Goal: Information Seeking & Learning: Learn about a topic

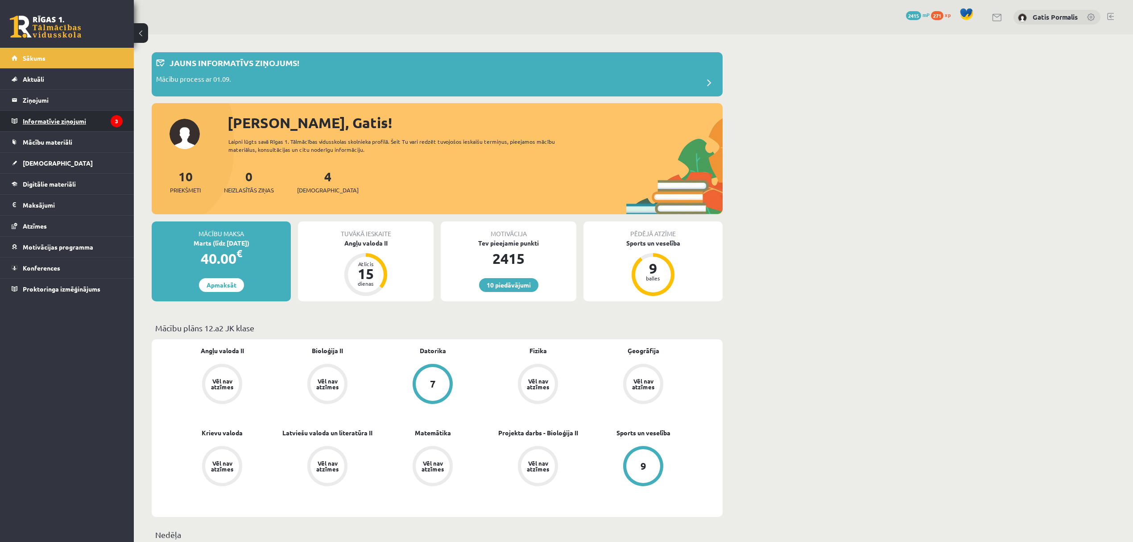
click at [71, 120] on legend "Informatīvie ziņojumi 3" at bounding box center [73, 121] width 100 height 21
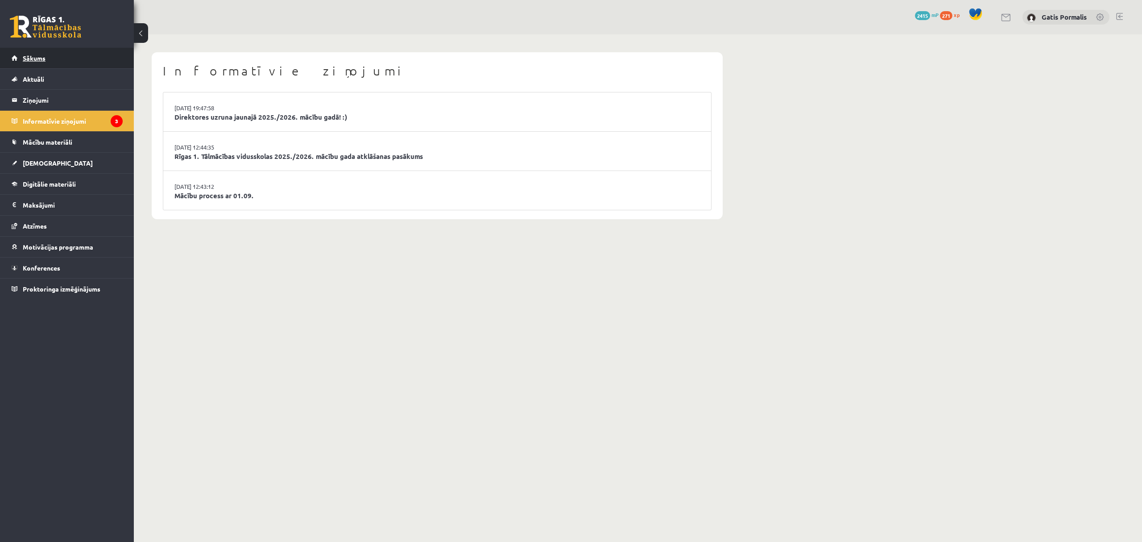
click at [77, 63] on link "Sākums" at bounding box center [67, 58] width 111 height 21
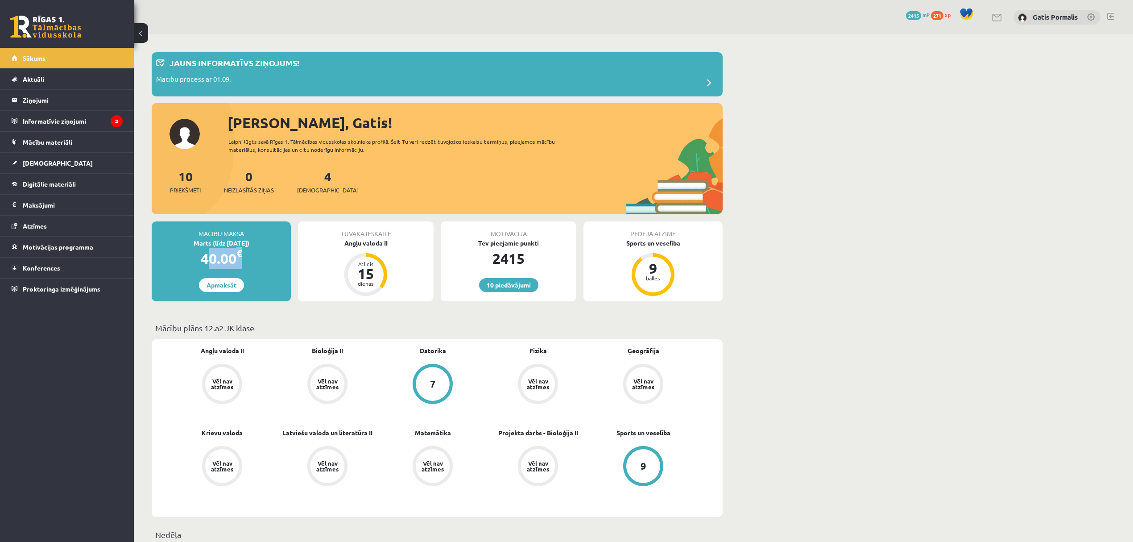
drag, startPoint x: 195, startPoint y: 257, endPoint x: 252, endPoint y: 255, distance: 57.1
click at [252, 255] on div "40.00 €" at bounding box center [221, 258] width 139 height 21
click at [243, 63] on p "Jauns informatīvs ziņojums!" at bounding box center [235, 63] width 130 height 12
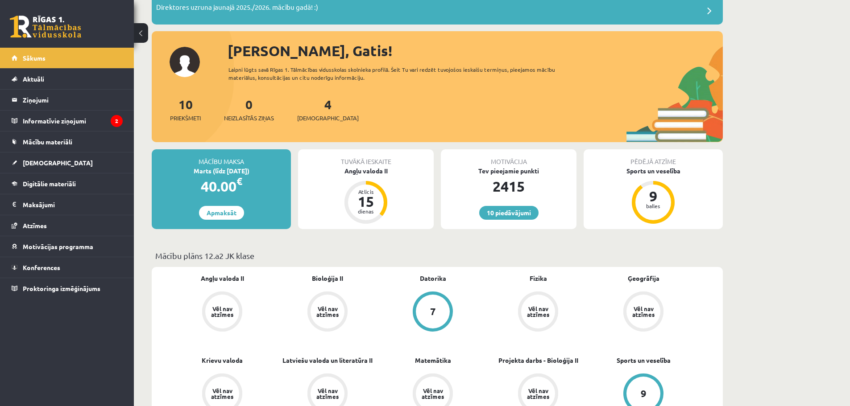
scroll to position [89, 0]
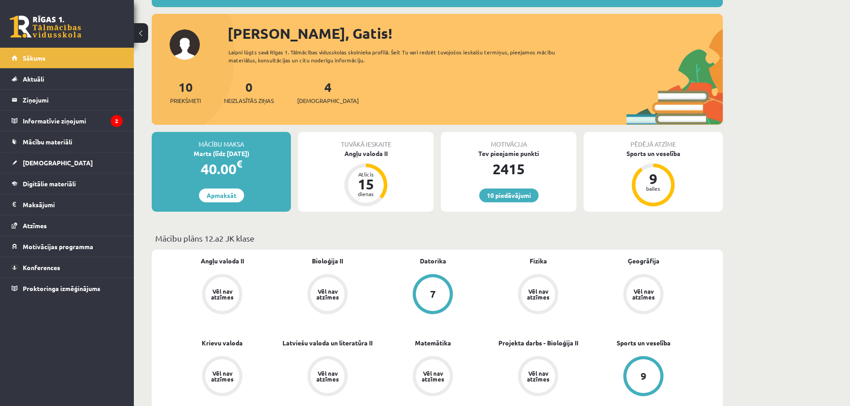
click at [220, 155] on div "Marts (līdz [DATE])" at bounding box center [221, 153] width 139 height 9
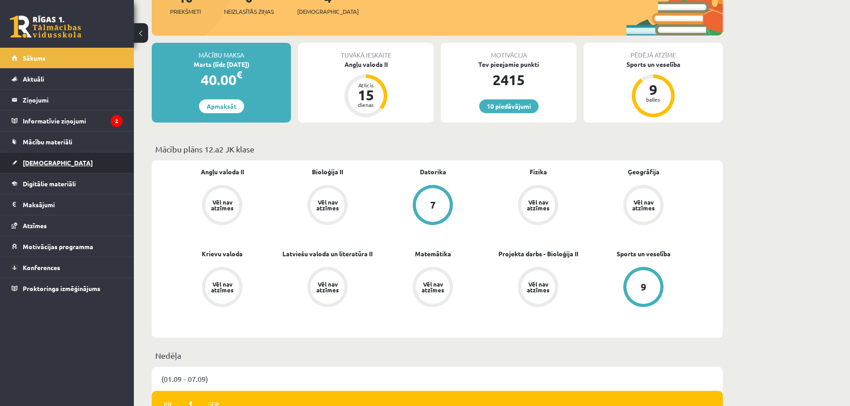
scroll to position [357, 0]
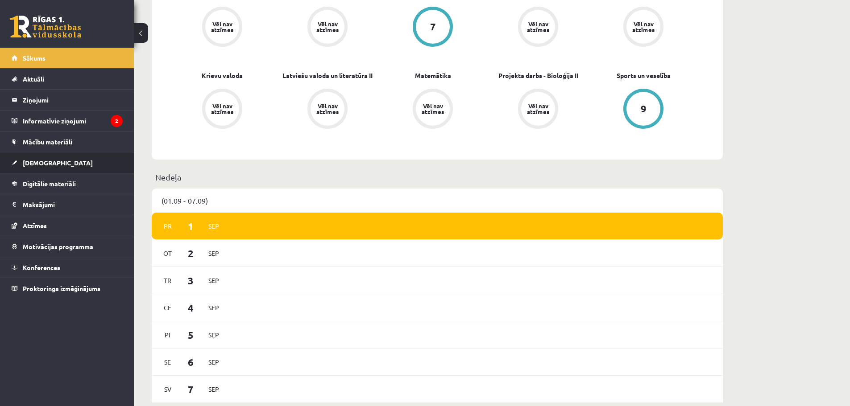
click at [73, 159] on link "[DEMOGRAPHIC_DATA]" at bounding box center [67, 163] width 111 height 21
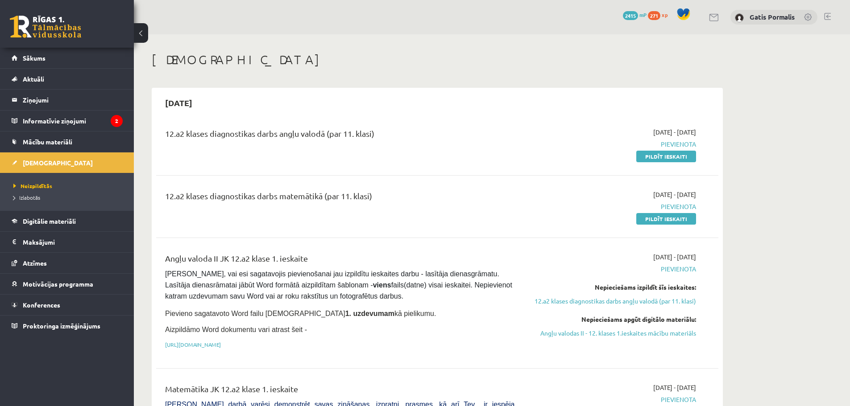
drag, startPoint x: 339, startPoint y: 133, endPoint x: 376, endPoint y: 134, distance: 37.1
click at [376, 134] on div "12.a2 klases diagnostikas darbs angļu valodā (par 11. klasi)" at bounding box center [339, 136] width 349 height 17
click at [377, 140] on div "12.a2 klases diagnostikas darbs angļu valodā (par 11. klasi)" at bounding box center [339, 136] width 349 height 17
click at [673, 154] on link "Pildīt ieskaiti" at bounding box center [666, 157] width 60 height 12
click at [59, 222] on span "Digitālie materiāli" at bounding box center [49, 221] width 53 height 8
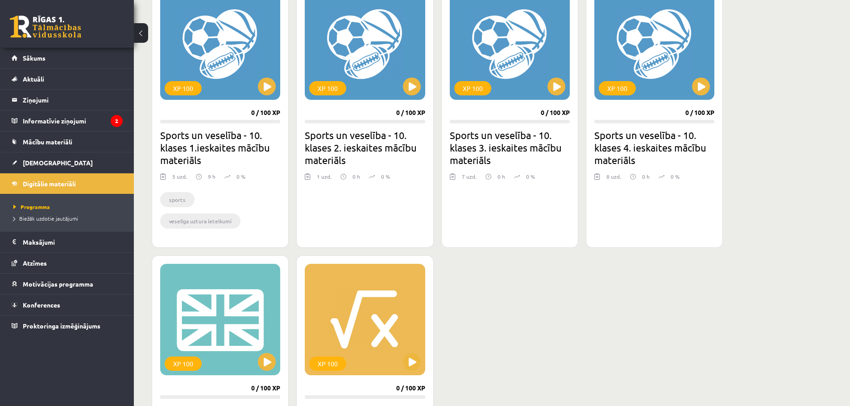
scroll to position [535, 0]
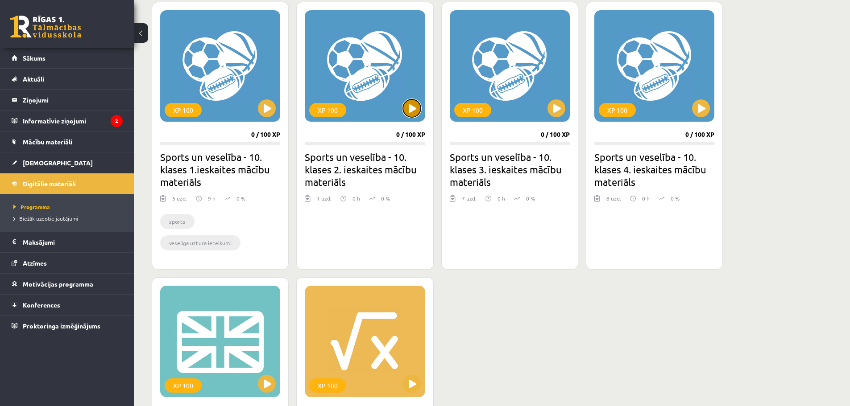
click at [409, 112] on button at bounding box center [412, 108] width 18 height 18
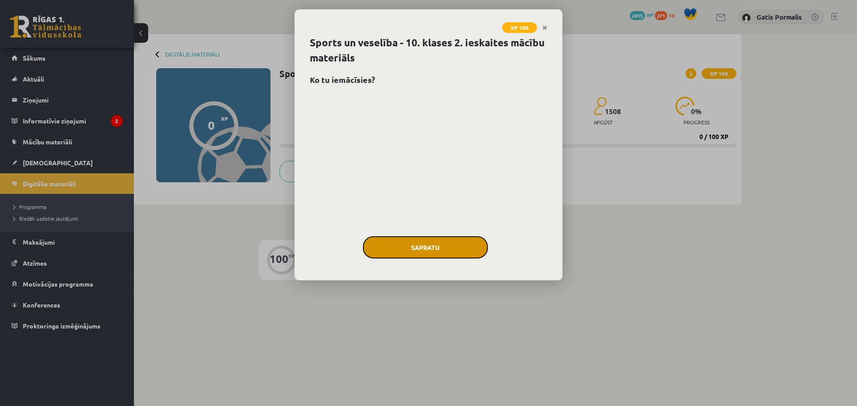
click at [429, 240] on button "Sapratu" at bounding box center [425, 247] width 125 height 22
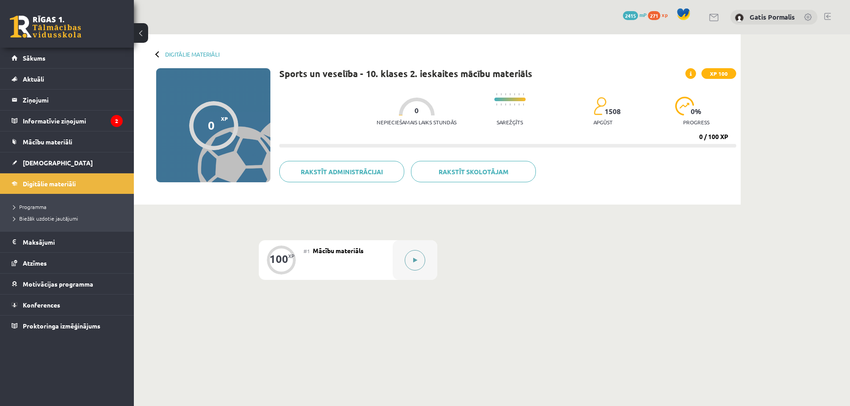
click at [426, 265] on div at bounding box center [415, 260] width 45 height 40
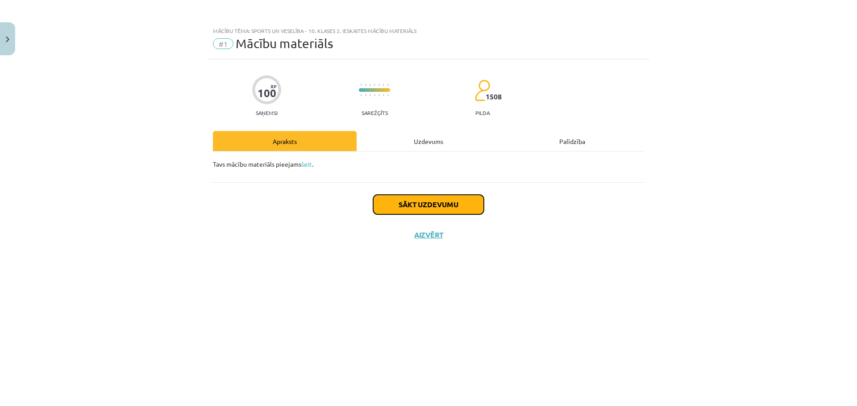
click at [441, 214] on button "Sākt uzdevumu" at bounding box center [428, 205] width 111 height 20
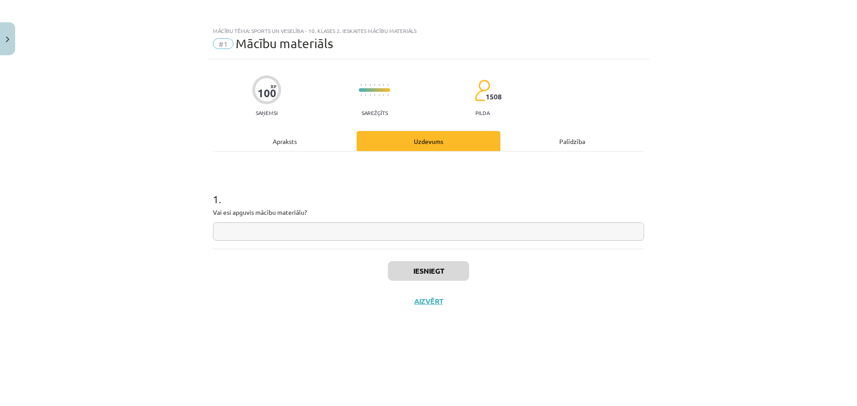
click at [426, 241] on div "1 . Vai esi apguvis mācību materiālu?" at bounding box center [428, 200] width 431 height 97
click at [425, 238] on input "text" at bounding box center [428, 232] width 431 height 18
type input "**"
click at [426, 278] on button "Iesniegt" at bounding box center [428, 271] width 81 height 20
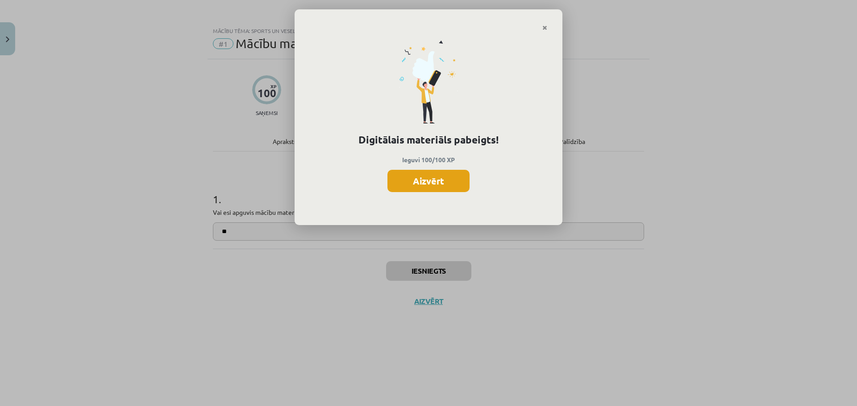
click at [404, 191] on button "Aizvērt" at bounding box center [428, 181] width 82 height 22
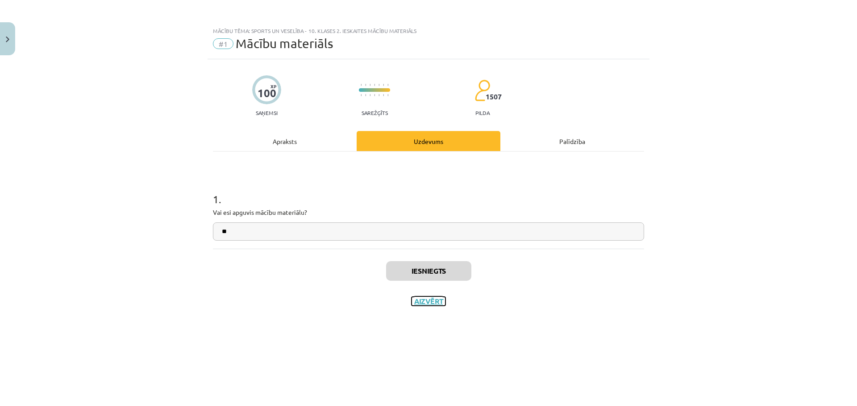
click at [428, 303] on button "Aizvērt" at bounding box center [428, 301] width 34 height 9
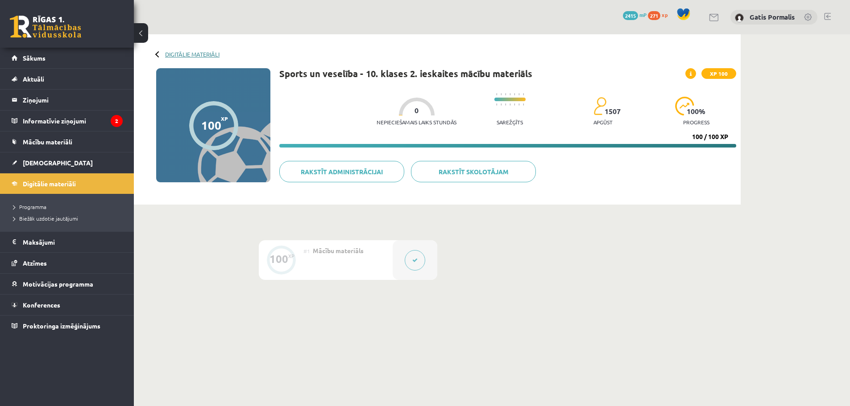
click at [182, 54] on link "Digitālie materiāli" at bounding box center [192, 54] width 54 height 7
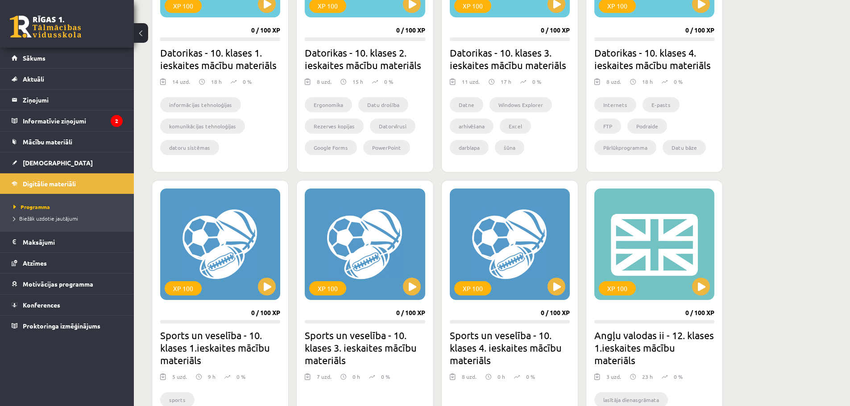
scroll to position [446, 0]
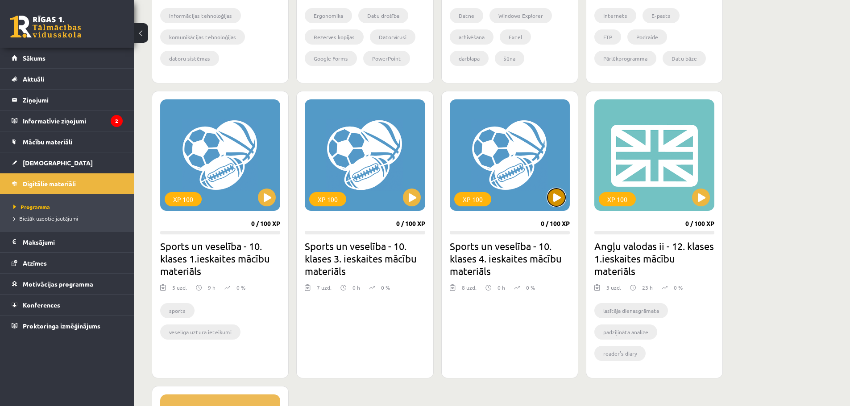
click at [553, 202] on button at bounding box center [556, 198] width 18 height 18
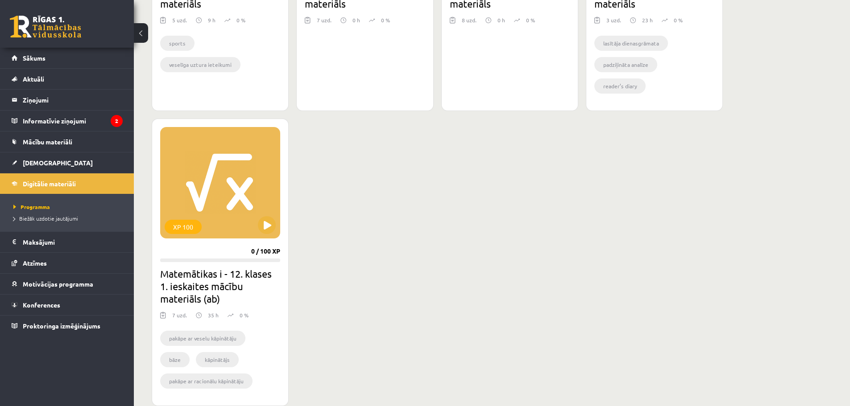
scroll to position [539, 0]
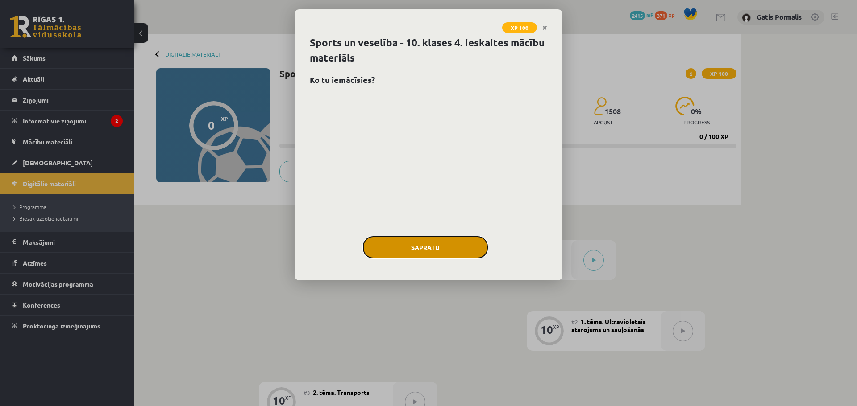
click at [436, 252] on button "Sapratu" at bounding box center [425, 247] width 125 height 22
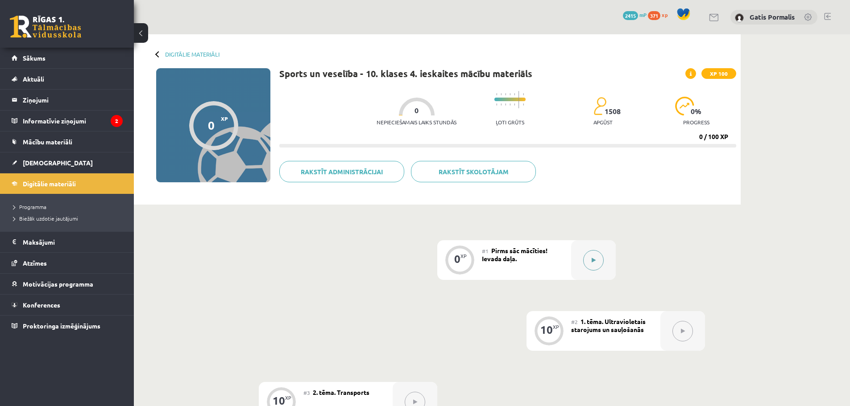
click at [587, 253] on button at bounding box center [593, 260] width 21 height 21
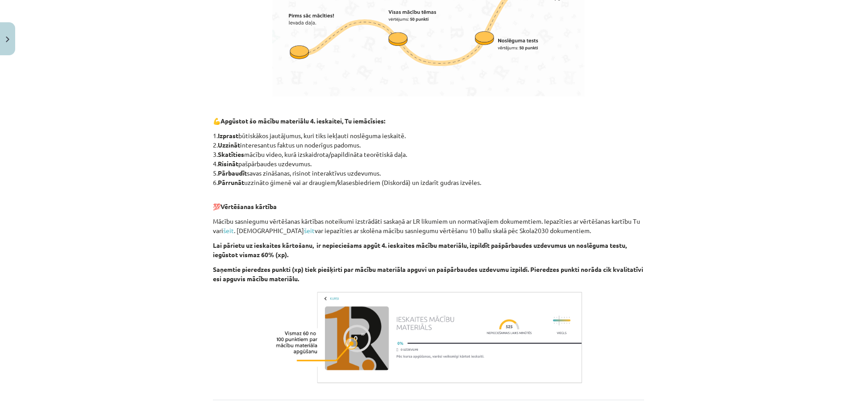
scroll to position [619, 0]
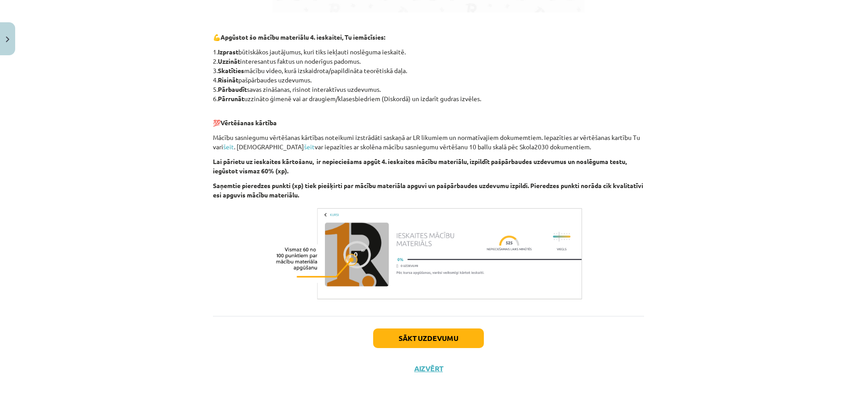
drag, startPoint x: 460, startPoint y: 325, endPoint x: 463, endPoint y: 330, distance: 5.7
click at [460, 326] on div "Sākt uzdevumu Aizvērt" at bounding box center [428, 347] width 431 height 62
click at [463, 330] on button "Sākt uzdevumu" at bounding box center [428, 339] width 111 height 20
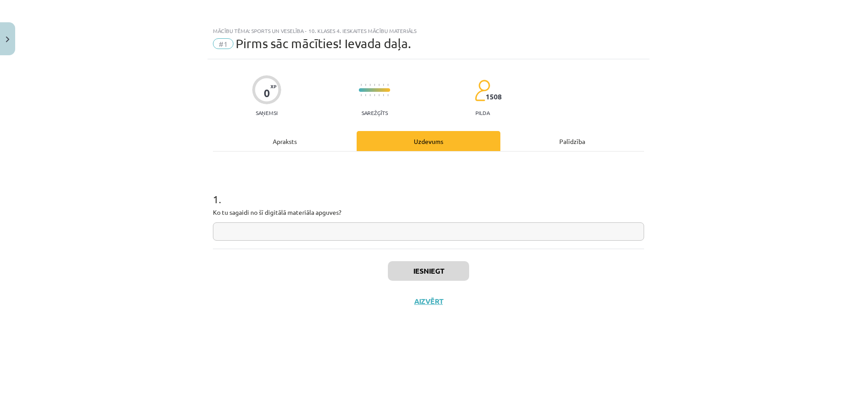
click at [412, 238] on input "text" at bounding box center [428, 232] width 431 height 18
type input "**"
click at [444, 268] on button "Iesniegt" at bounding box center [428, 271] width 81 height 20
click at [450, 295] on div "Iesniegts Nākamā nodarbība Aizvērt" at bounding box center [428, 294] width 431 height 91
click at [451, 299] on button "Nākamā nodarbība" at bounding box center [428, 307] width 87 height 21
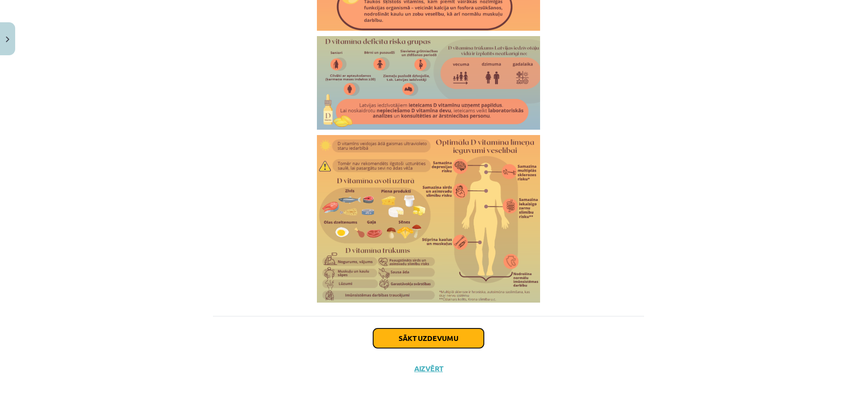
click at [441, 330] on button "Sākt uzdevumu" at bounding box center [428, 339] width 111 height 20
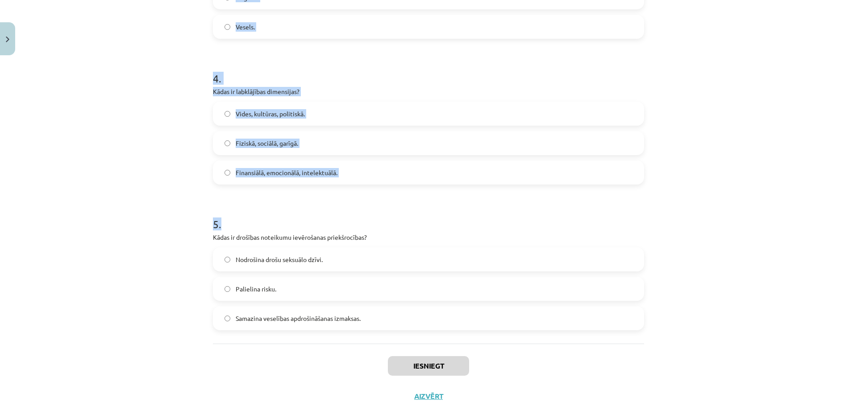
scroll to position [586, 0]
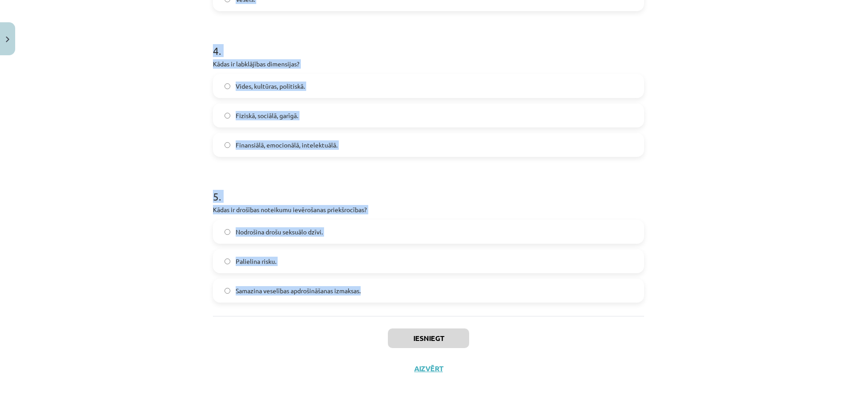
drag, startPoint x: 202, startPoint y: 169, endPoint x: 363, endPoint y: 294, distance: 203.8
click at [363, 294] on div "Mācību tēma: Sports un veselība - 10. klases 4. ieskaites mācību materiāls #2 1…" at bounding box center [428, 203] width 857 height 406
copy form "1 . Kāda ir Pasaules Veselības organizācijas definīcija veselībai? Veselība ir …"
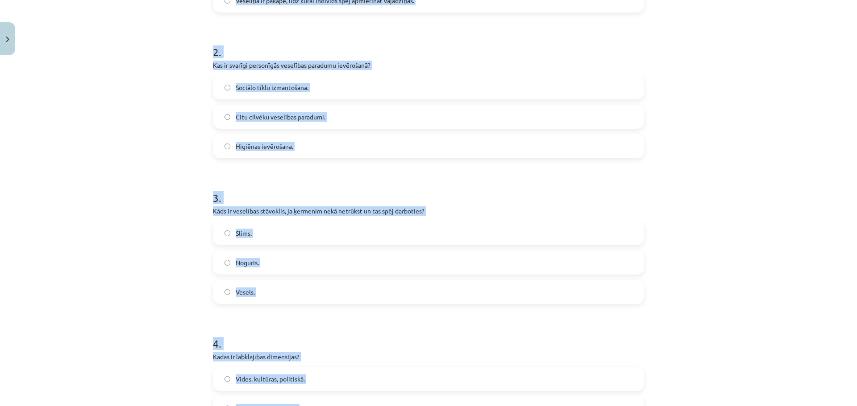
scroll to position [140, 0]
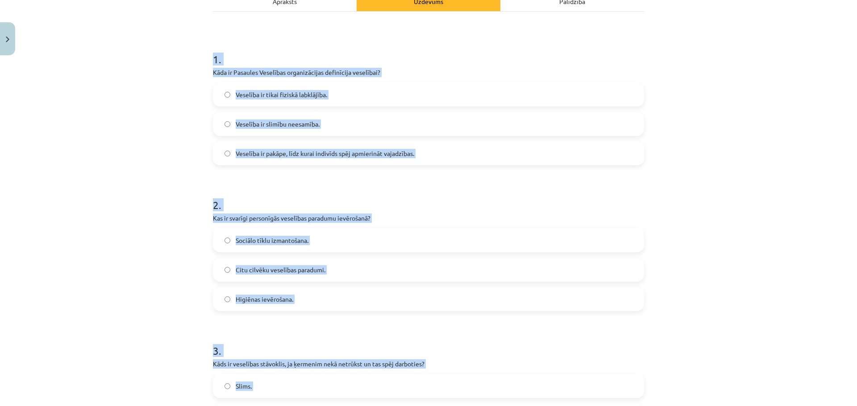
click at [255, 243] on span "Sociālo tīklu izmantošana." at bounding box center [272, 240] width 73 height 9
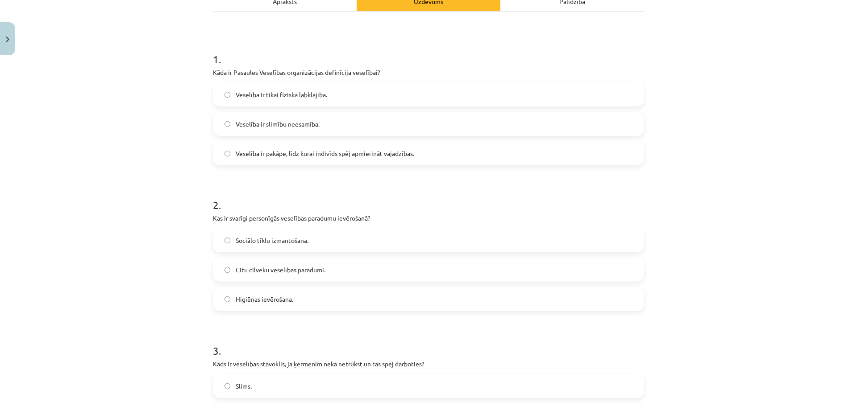
click at [245, 114] on label "Veselība ir slimību neesamība." at bounding box center [428, 124] width 429 height 22
click at [229, 87] on label "Veselība ir tikai fiziskā labklājība." at bounding box center [428, 94] width 429 height 22
click at [272, 154] on span "Veselība ir pakāpe, līdz kurai indivīds spēj apmierināt vajadzības." at bounding box center [325, 153] width 178 height 9
click at [243, 87] on label "Veselība ir tikai fiziskā labklājība." at bounding box center [428, 94] width 429 height 22
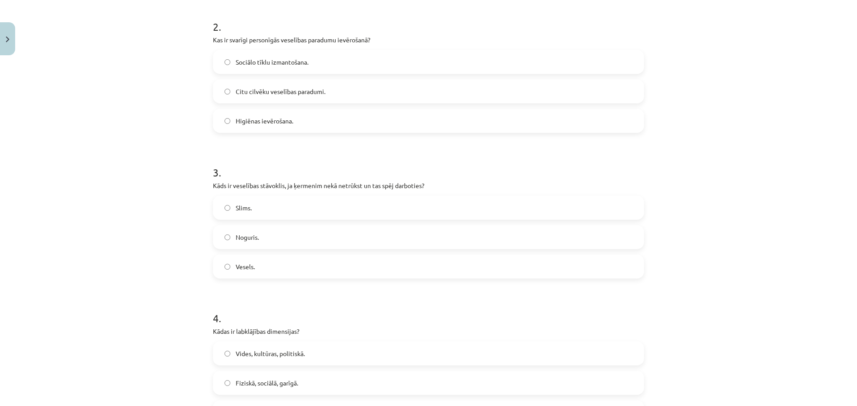
click at [241, 211] on span "Slims." at bounding box center [244, 207] width 16 height 9
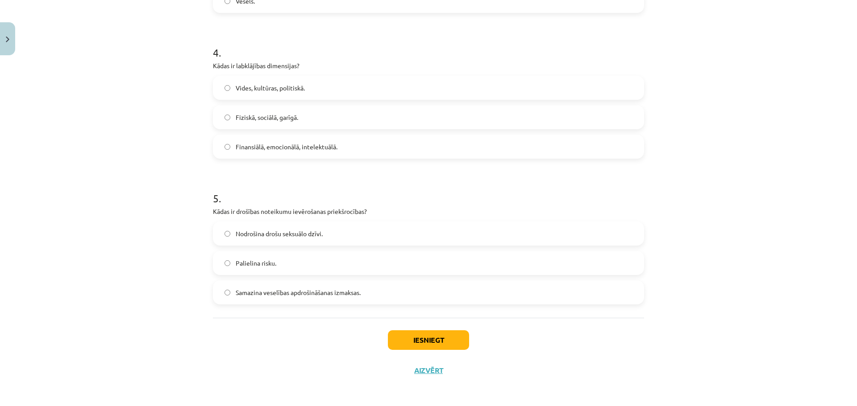
scroll to position [586, 0]
click at [233, 91] on label "Vides, kultūras, politiskā." at bounding box center [428, 86] width 429 height 22
click at [277, 257] on label "Palielina risku." at bounding box center [428, 261] width 429 height 22
click at [413, 335] on button "Iesniegt" at bounding box center [428, 339] width 81 height 20
drag, startPoint x: 410, startPoint y: 332, endPoint x: 306, endPoint y: 342, distance: 105.0
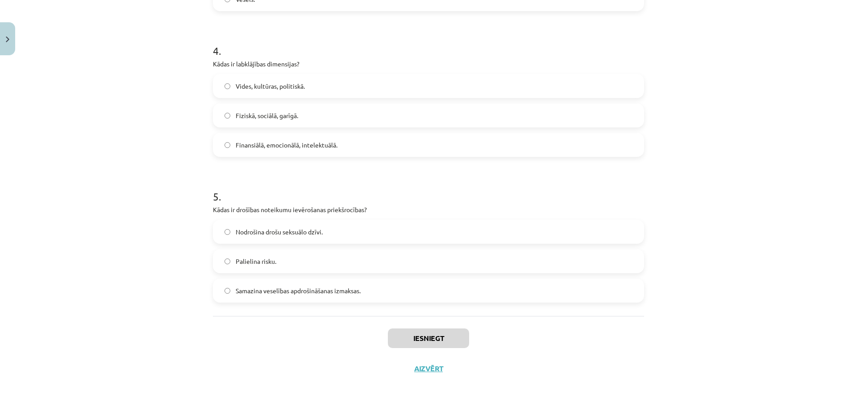
click at [306, 342] on div "Iesniegt Aizvērt" at bounding box center [428, 347] width 431 height 62
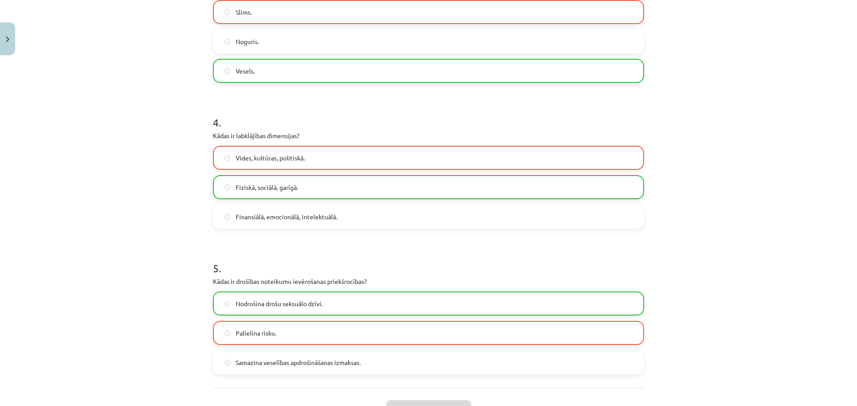
scroll to position [535, 0]
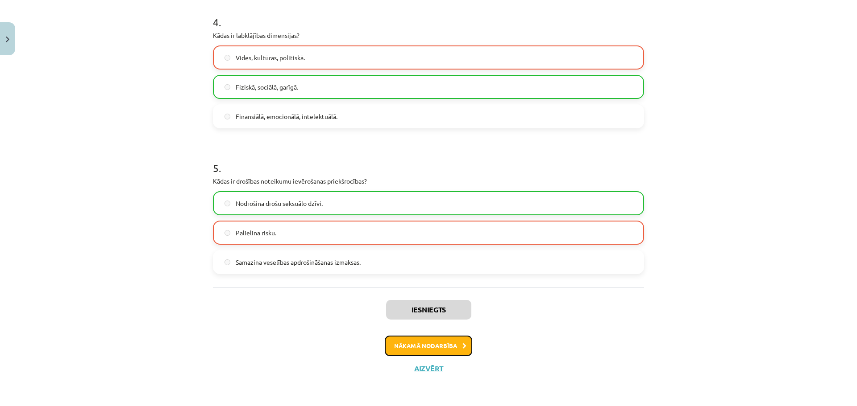
click at [448, 350] on button "Nākamā nodarbība" at bounding box center [428, 346] width 87 height 21
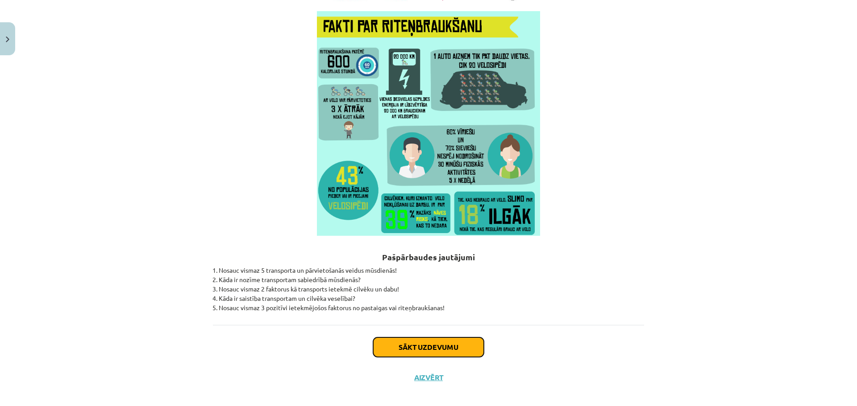
click at [414, 351] on button "Sākt uzdevumu" at bounding box center [428, 348] width 111 height 20
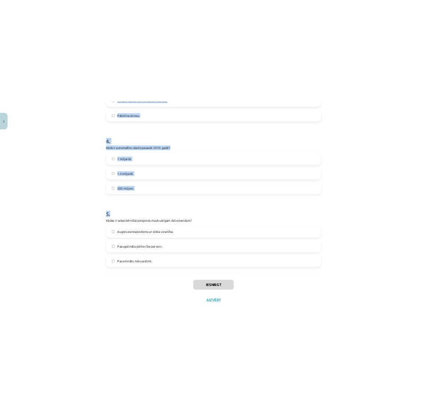
scroll to position [586, 0]
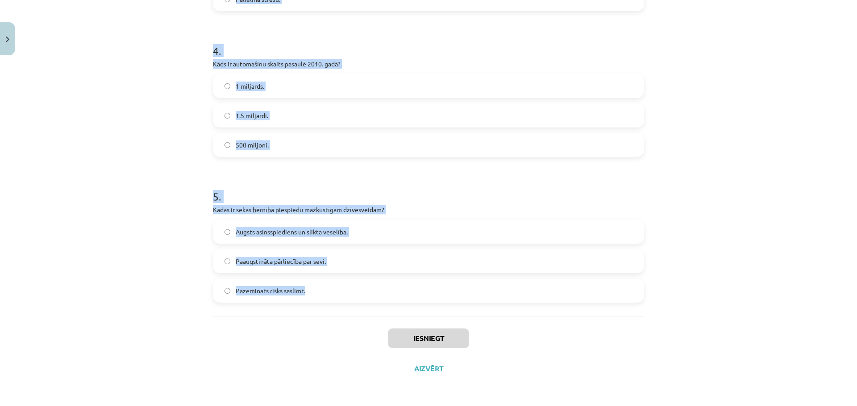
drag, startPoint x: 248, startPoint y: 191, endPoint x: 339, endPoint y: 290, distance: 134.2
click at [339, 290] on div "Mācību tēma: Sports un veselība - 10. klases 4. ieskaites mācību materiāls #3 2…" at bounding box center [428, 203] width 857 height 406
copy form "1 . Kas notiek ar bērniem, kuri dodas uz skolu ar automašīnu? Viņi kļūst patstā…"
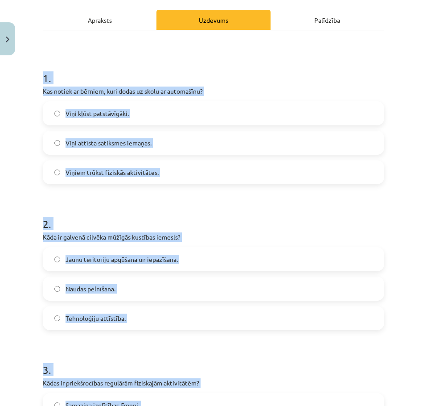
scroll to position [51, 0]
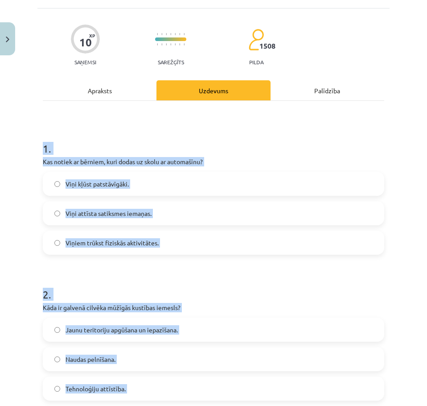
click at [240, 142] on h1 "1 ." at bounding box center [214, 141] width 342 height 28
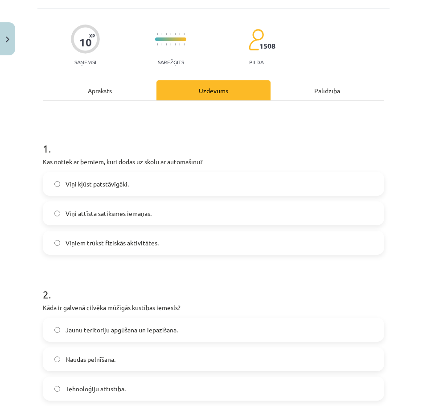
click at [181, 246] on label "Viņiem trūkst fiziskās aktivitātes." at bounding box center [214, 243] width 340 height 22
click at [172, 329] on span "Jaunu teritoriju apgūšana un iepazīšana." at bounding box center [122, 329] width 112 height 9
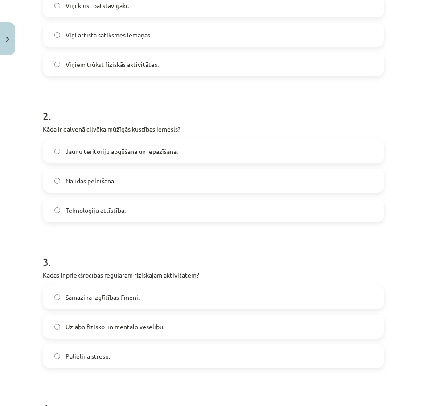
click at [162, 329] on span "Uzlabo fizisko un mentālo veselību." at bounding box center [115, 326] width 99 height 9
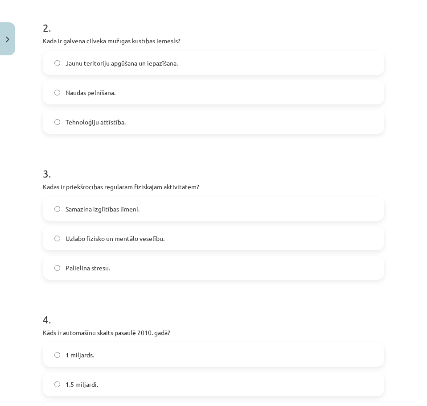
scroll to position [408, 0]
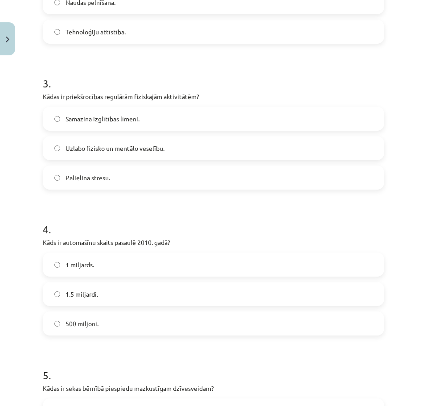
click at [129, 268] on label "1 miljards." at bounding box center [214, 264] width 340 height 22
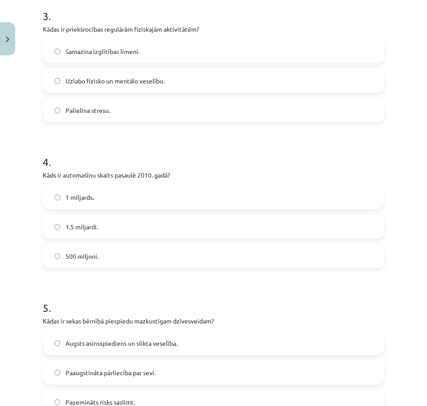
scroll to position [497, 0]
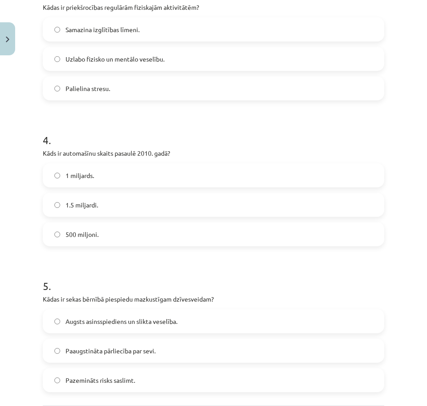
click at [172, 324] on span "Augsts asinsspiediens un slikta veselība." at bounding box center [122, 321] width 112 height 9
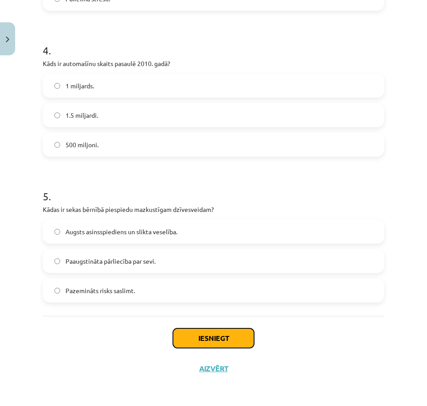
click at [234, 341] on button "Iesniegt" at bounding box center [213, 338] width 81 height 20
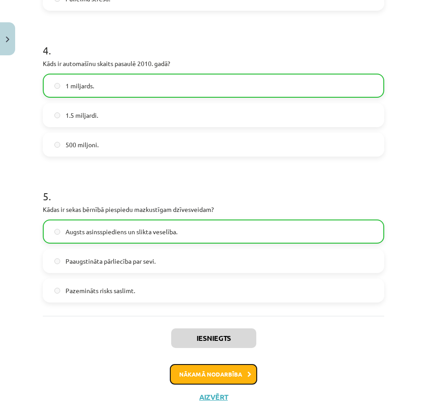
click at [236, 379] on button "Nākamā nodarbība" at bounding box center [213, 374] width 87 height 21
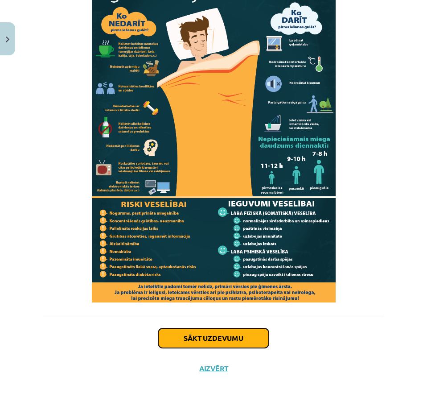
click at [218, 331] on button "Sākt uzdevumu" at bounding box center [213, 338] width 111 height 20
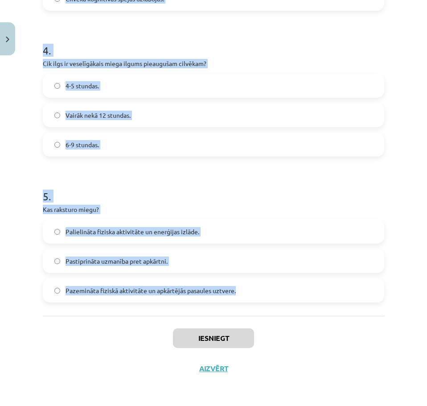
drag, startPoint x: 28, startPoint y: 175, endPoint x: 249, endPoint y: 296, distance: 251.8
click at [253, 298] on div "Mācību tēma: Sports un veselība - 10. klases 4. ieskaites mācību materiāls #4 3…" at bounding box center [213, 203] width 427 height 406
copy form "1 . Kas izraisa miega traucējumus vecākiem cilvēkiem? Izjucis diennakts ritms u…"
click at [222, 291] on span "Pazemināta fiziskā aktivitāte un apkārtējās pasaules uztvere." at bounding box center [151, 290] width 170 height 9
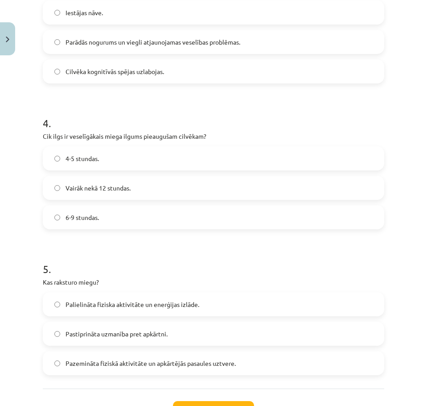
scroll to position [497, 0]
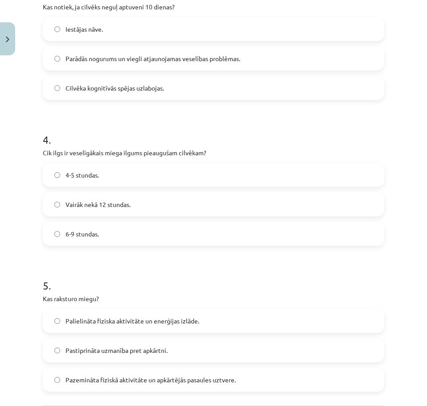
click at [165, 231] on label "6-9 stundas." at bounding box center [214, 234] width 340 height 22
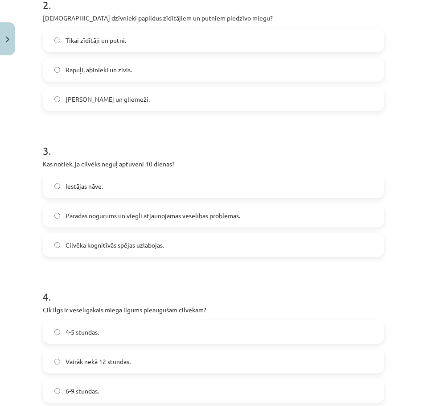
scroll to position [319, 0]
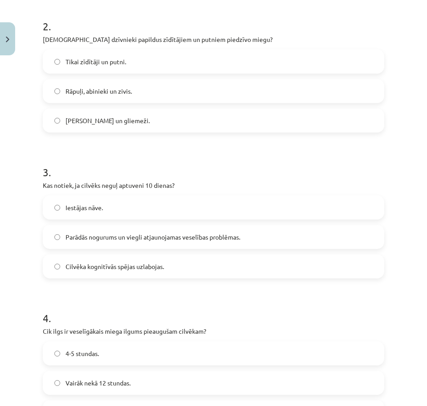
click at [154, 210] on label "Iestājas nāve." at bounding box center [214, 207] width 340 height 22
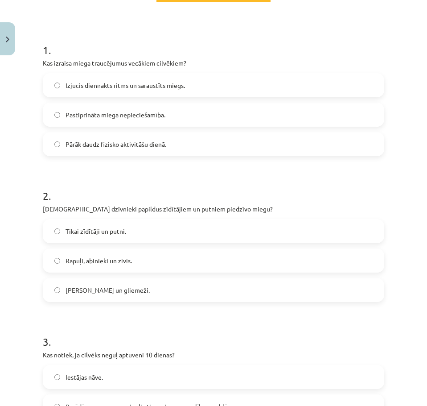
scroll to position [141, 0]
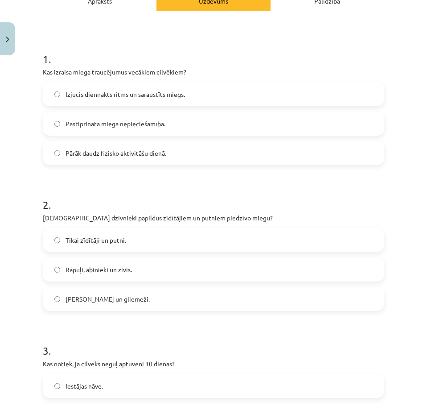
click at [166, 267] on label "Rāpuļi, abinieki un zivis." at bounding box center [214, 269] width 340 height 22
click at [176, 90] on span "Izjucis diennakts ritms un saraustīts miegs." at bounding box center [126, 94] width 120 height 9
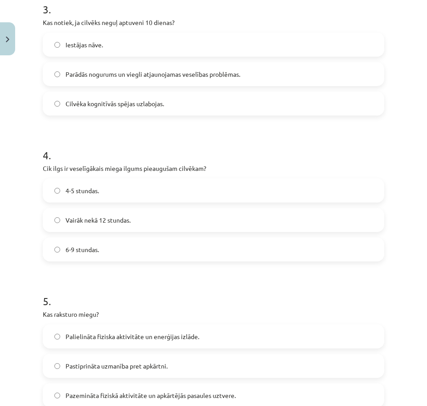
scroll to position [587, 0]
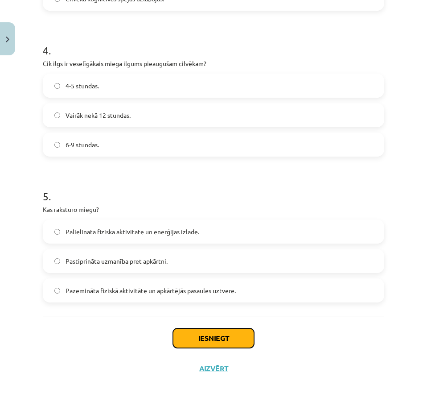
click at [245, 331] on button "Iesniegt" at bounding box center [213, 338] width 81 height 20
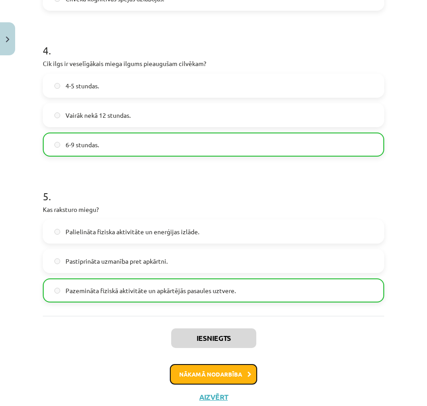
click at [234, 369] on button "Nākamā nodarbība" at bounding box center [213, 374] width 87 height 21
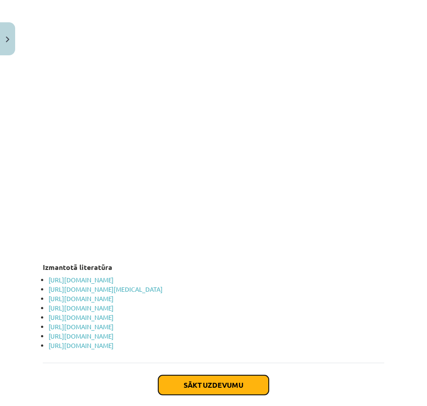
click at [218, 375] on button "Sākt uzdevumu" at bounding box center [213, 385] width 111 height 20
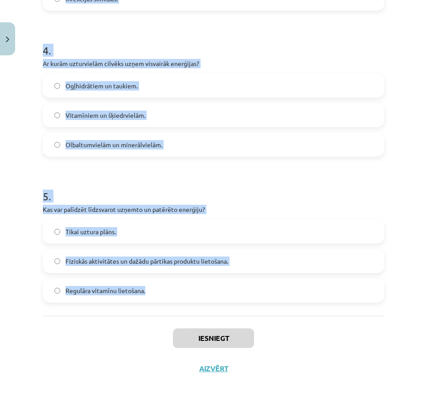
drag, startPoint x: 62, startPoint y: 185, endPoint x: 169, endPoint y: 283, distance: 144.3
click at [169, 283] on div "Mācību tēma: Sports un veselība - 10. klases 4. ieskaites mācību materiāls #5 4…" at bounding box center [213, 203] width 427 height 406
copy form "1 . Kāda ir galvenā olbaltumvielu funkcija organismā? Enerģijas galvenais avots…"
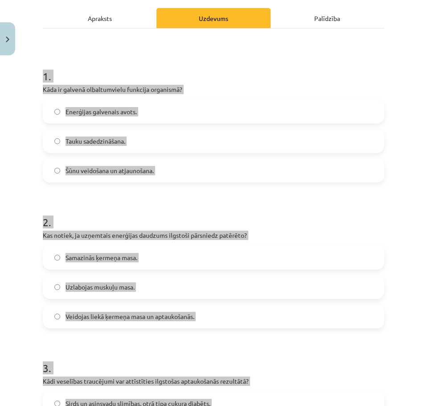
scroll to position [141, 0]
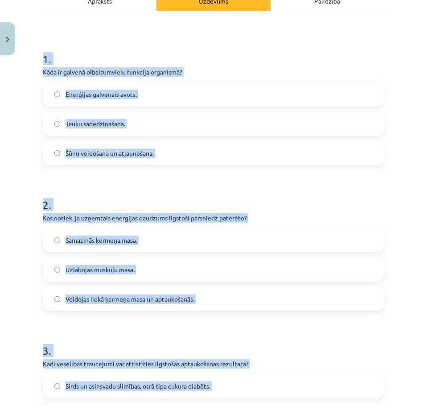
click at [185, 155] on label "Šūnu veidošana un atjaunošana." at bounding box center [214, 153] width 340 height 22
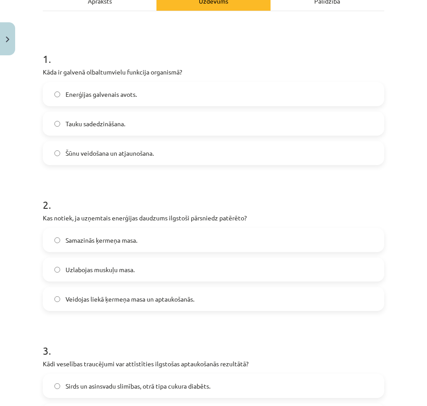
click at [193, 290] on label "Veidojas liekā ķermeņa masa un aptaukošanās." at bounding box center [214, 299] width 340 height 22
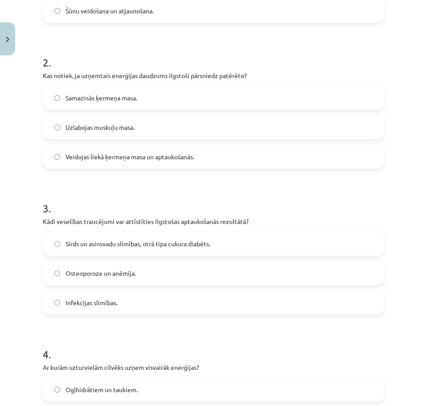
scroll to position [319, 0]
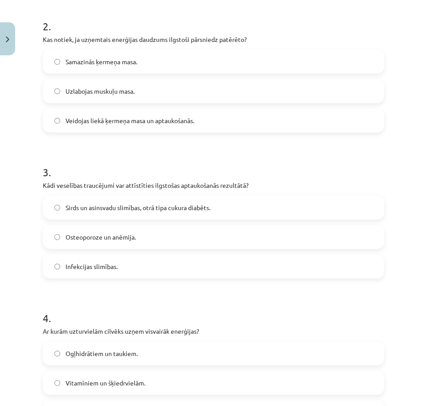
click at [128, 214] on label "Sirds un asinsvadu slimības, otrā tipa cukura diabēts." at bounding box center [214, 207] width 340 height 22
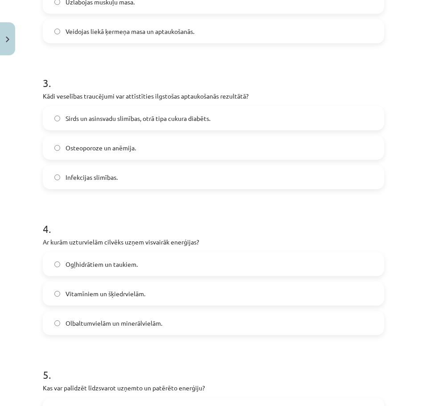
click at [125, 256] on label "Ogļhidrātiem un taukiem." at bounding box center [214, 264] width 340 height 22
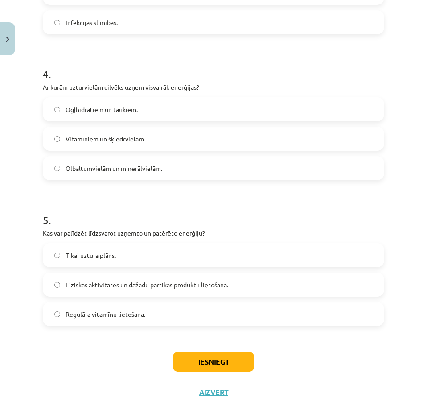
scroll to position [587, 0]
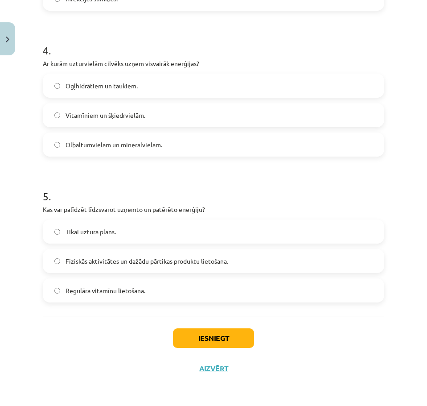
click at [129, 263] on span "Fiziskās aktivitātes un dažādu pārtikas produktu lietošana." at bounding box center [147, 261] width 163 height 9
click at [229, 339] on button "Iesniegt" at bounding box center [213, 338] width 81 height 20
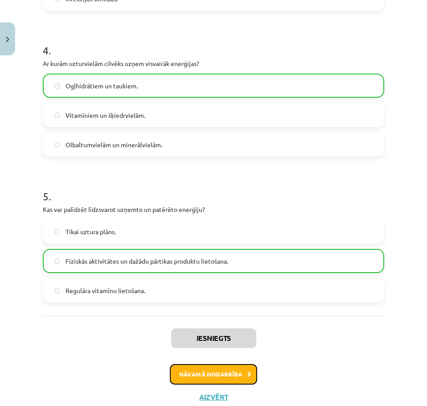
click at [244, 368] on button "Nākamā nodarbība" at bounding box center [213, 374] width 87 height 21
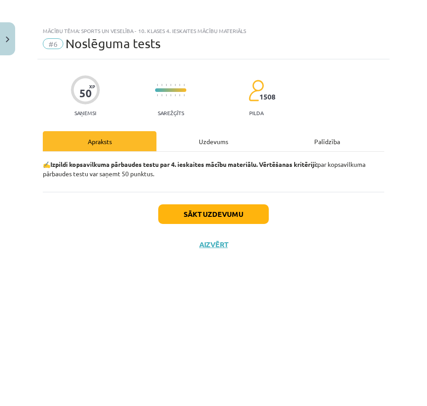
scroll to position [0, 0]
click at [228, 219] on button "Sākt uzdevumu" at bounding box center [213, 214] width 111 height 20
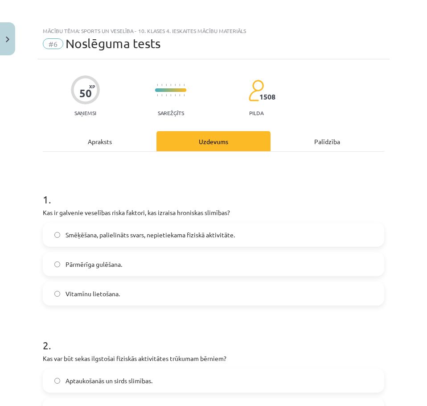
click at [224, 228] on label "Smēķēšana, palielināts svars, nepietiekama fiziskā aktivitāte." at bounding box center [214, 235] width 340 height 22
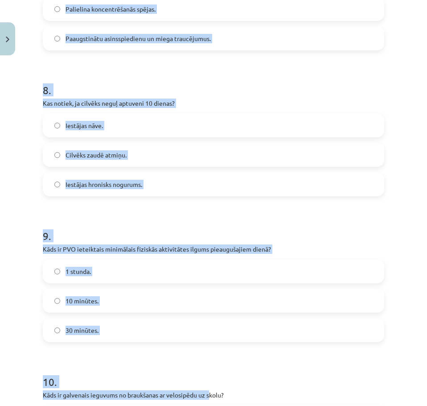
scroll to position [1249, 0]
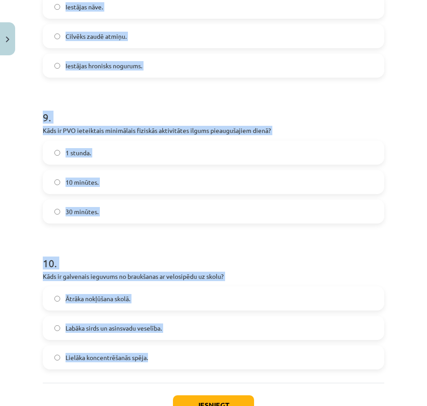
drag, startPoint x: 41, startPoint y: 202, endPoint x: 245, endPoint y: 365, distance: 261.0
copy form "1 . Kas ir galvenie veselības riska faktori, kas izraisa hroniskas slimības? Sm…"
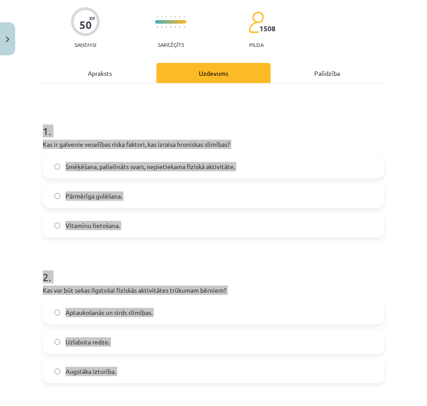
scroll to position [89, 0]
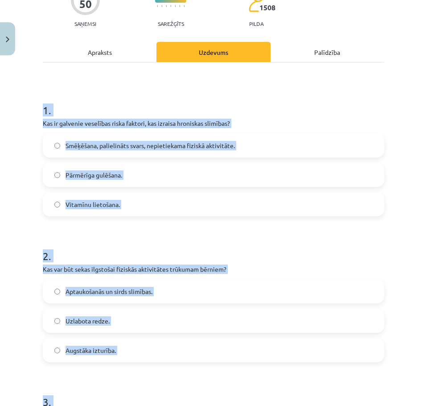
click at [286, 246] on h1 "2 ." at bounding box center [214, 248] width 342 height 28
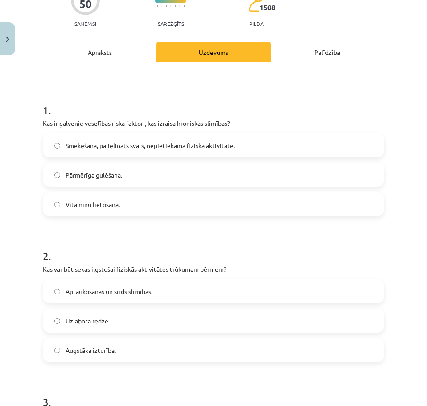
click at [232, 292] on label "Aptaukošanās un sirds slimības." at bounding box center [214, 291] width 340 height 22
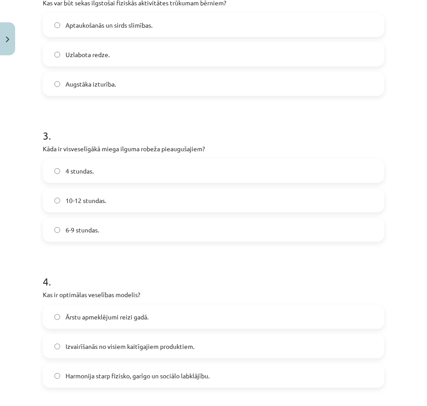
scroll to position [357, 0]
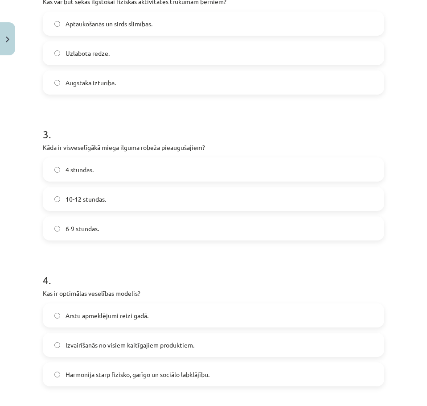
click at [176, 231] on label "6-9 stundas." at bounding box center [214, 228] width 340 height 22
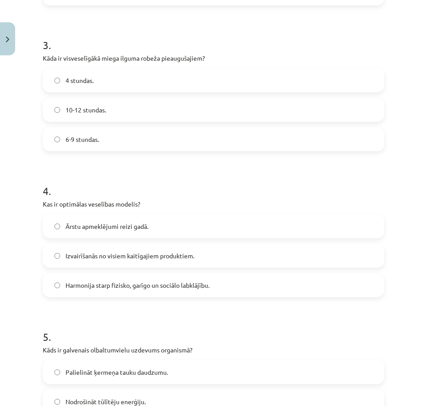
click at [188, 282] on span "Harmonija starp fizisko, garīgo un sociālo labklājību." at bounding box center [138, 285] width 144 height 9
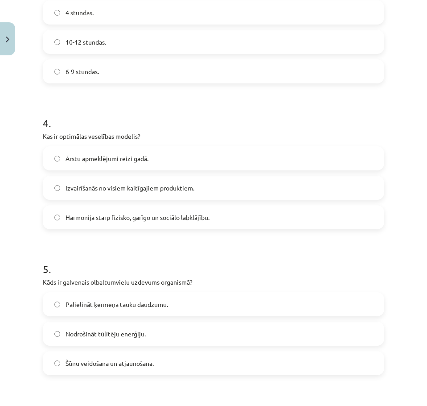
scroll to position [535, 0]
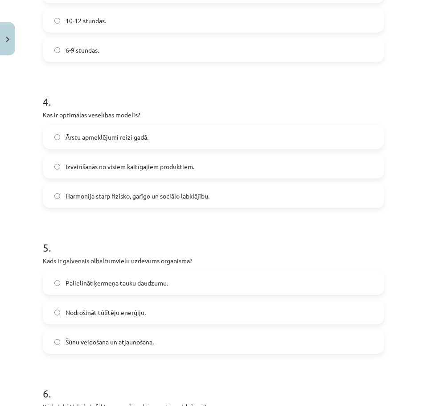
click at [180, 340] on label "Šūnu veidošana un atjaunošana." at bounding box center [214, 342] width 340 height 22
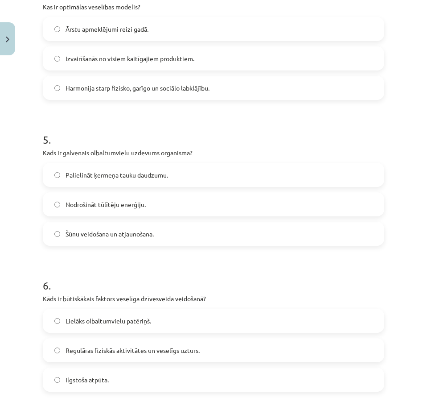
scroll to position [714, 0]
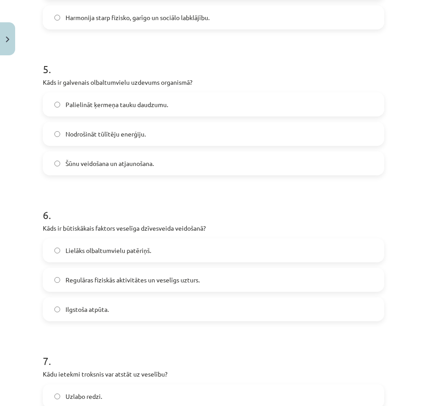
click at [125, 282] on span "Regulāras fiziskās aktivitātes un veselīgs uzturs." at bounding box center [133, 279] width 134 height 9
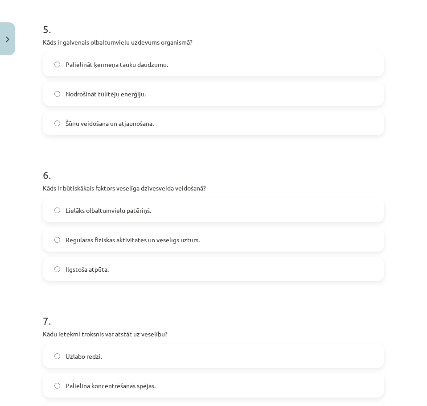
scroll to position [803, 0]
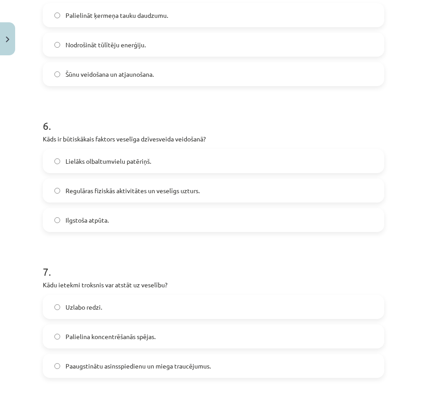
click at [143, 364] on span "Paaugstinātu asinsspiedienu un miega traucējumus." at bounding box center [138, 365] width 145 height 9
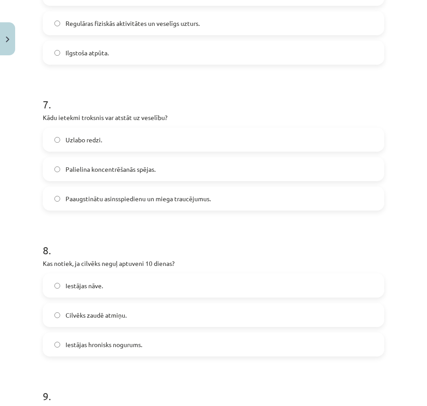
scroll to position [982, 0]
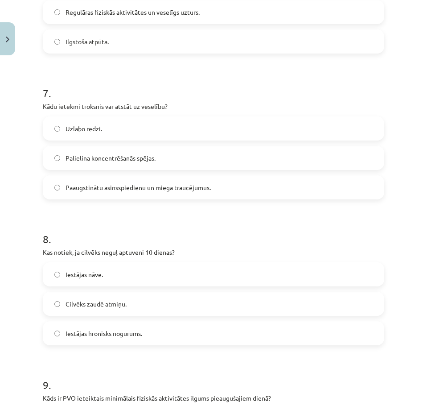
click at [135, 334] on span "Iestājas hronisks nogurums." at bounding box center [104, 333] width 77 height 9
click at [134, 279] on label "Iestājas nāve." at bounding box center [214, 274] width 340 height 22
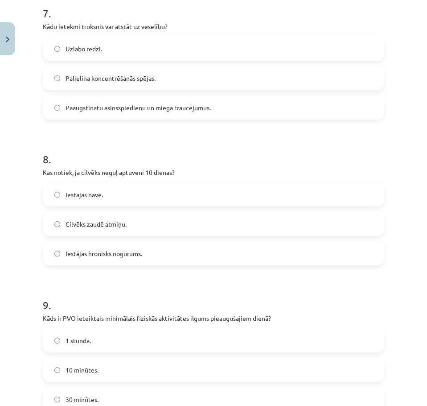
scroll to position [1160, 0]
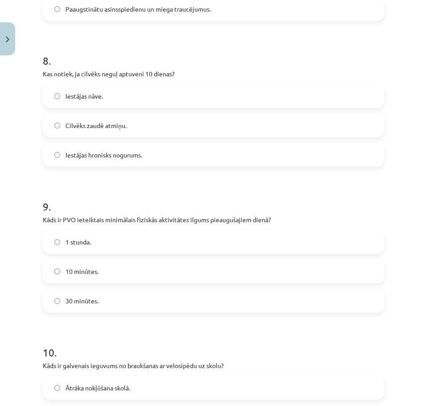
click at [136, 300] on label "30 minūtes." at bounding box center [214, 301] width 340 height 22
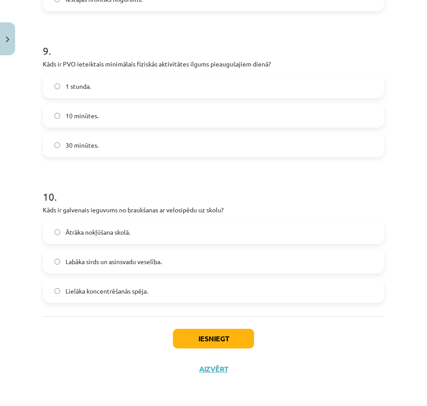
scroll to position [1316, 0]
click at [190, 265] on label "Labāka sirds un asinsvadu veselība." at bounding box center [214, 261] width 340 height 22
click at [210, 336] on button "Iesniegt" at bounding box center [213, 338] width 81 height 20
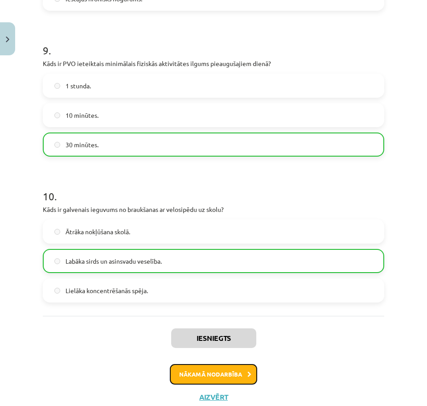
click at [232, 369] on button "Nākamā nodarbība" at bounding box center [213, 374] width 87 height 21
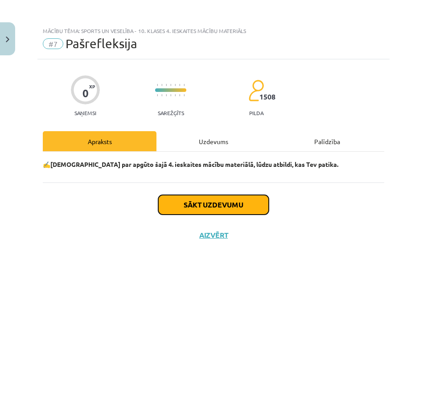
click at [213, 210] on button "Sākt uzdevumu" at bounding box center [213, 205] width 111 height 20
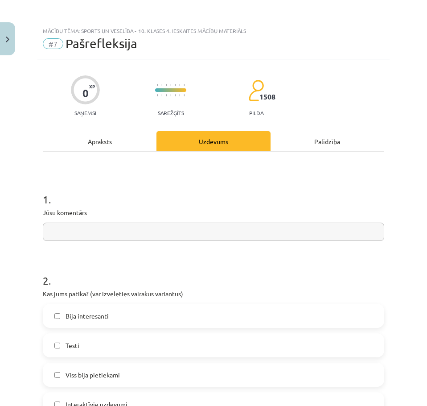
scroll to position [268, 0]
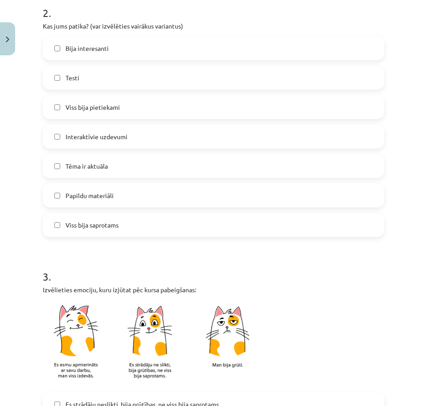
click at [157, 173] on label "Tēma ir aktuāla" at bounding box center [214, 166] width 340 height 22
click at [170, 225] on label "Viss bija saprotams" at bounding box center [214, 225] width 340 height 22
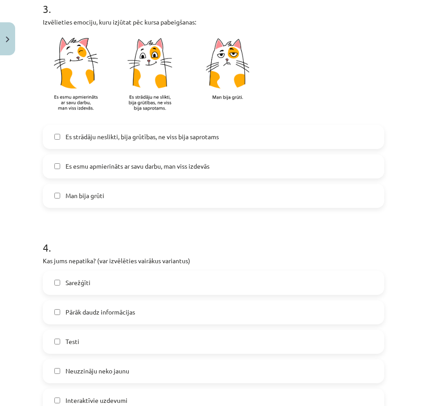
click at [184, 141] on span "Es strādāju neslikti, bija grūtības, ne viss bija saprotams" at bounding box center [142, 136] width 153 height 9
click at [208, 172] on label "Es esmu apmierināts ar savu darbu, man viss izdevās" at bounding box center [214, 166] width 340 height 22
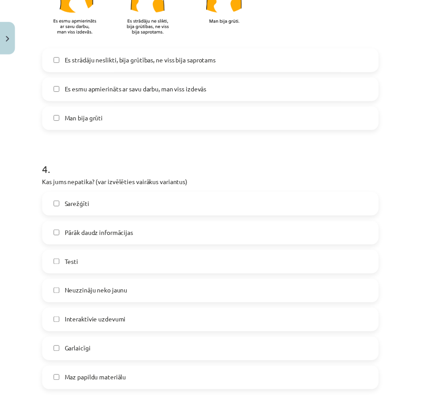
scroll to position [705, 0]
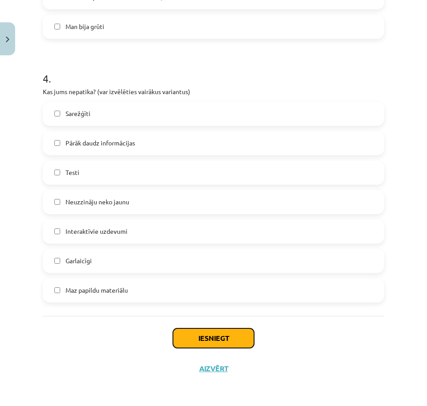
click at [233, 338] on button "Iesniegt" at bounding box center [213, 338] width 81 height 20
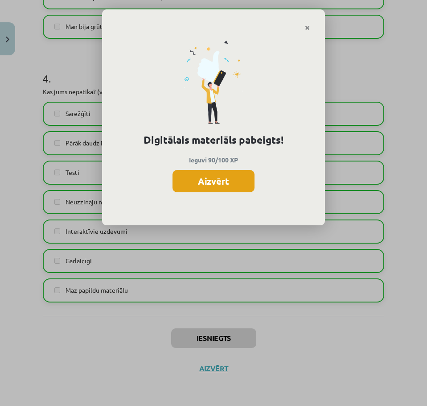
click at [221, 174] on button "Aizvērt" at bounding box center [214, 181] width 82 height 22
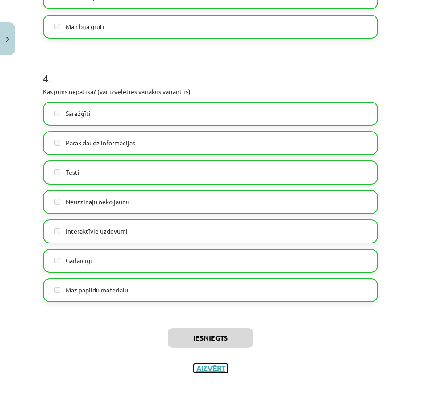
click at [216, 367] on button "Aizvērt" at bounding box center [211, 368] width 34 height 9
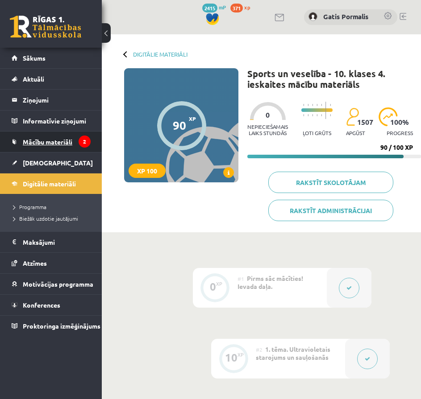
click at [80, 147] on link "Mācību materiāli" at bounding box center [51, 142] width 79 height 21
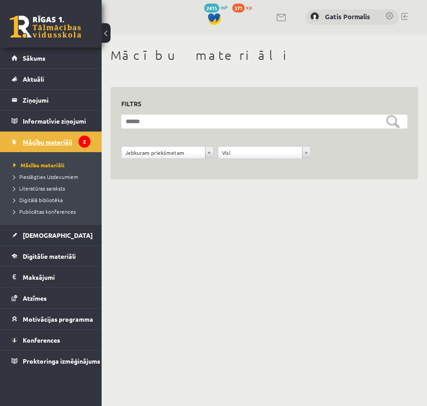
click at [76, 143] on link "Mācību materiāli" at bounding box center [51, 142] width 79 height 21
click at [58, 105] on legend "Ziņojumi 0" at bounding box center [57, 100] width 68 height 21
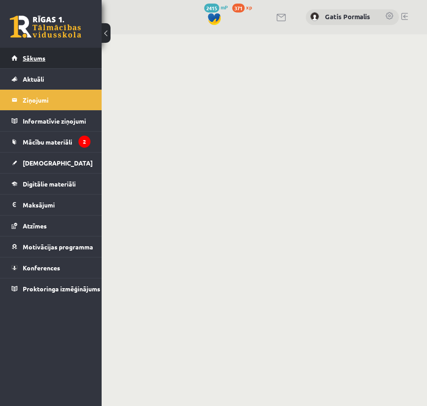
click at [46, 54] on link "Sākums" at bounding box center [51, 58] width 79 height 21
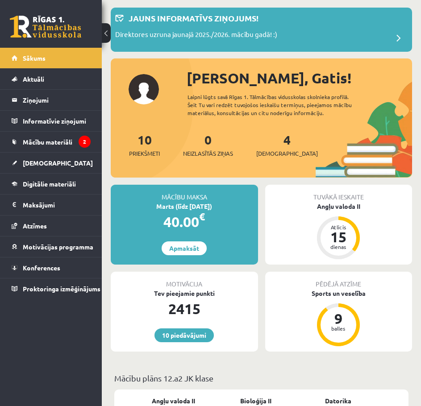
scroll to position [89, 0]
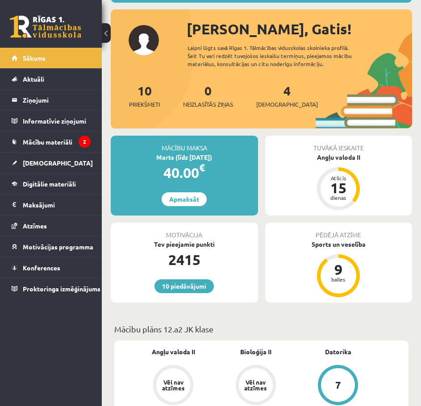
drag, startPoint x: 177, startPoint y: 162, endPoint x: 185, endPoint y: 186, distance: 25.5
click at [176, 162] on div "Marts (līdz [DATE])" at bounding box center [184, 157] width 147 height 9
click at [187, 195] on link "Apmaksāt" at bounding box center [184, 199] width 45 height 14
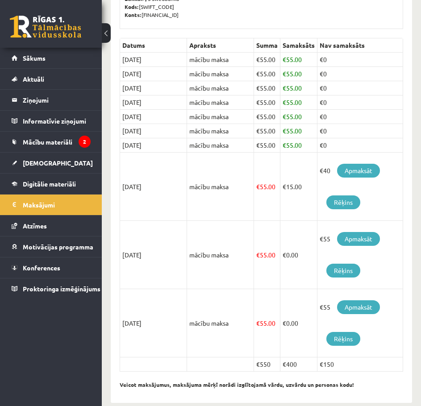
scroll to position [210, 0]
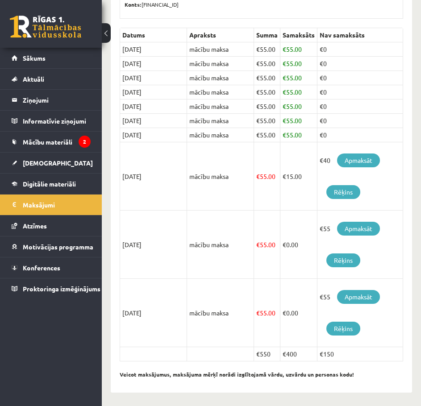
drag, startPoint x: 356, startPoint y: 164, endPoint x: 287, endPoint y: 181, distance: 70.9
click at [287, 181] on td "€ 15.00" at bounding box center [298, 176] width 37 height 68
click at [33, 55] on span "Sākums" at bounding box center [34, 58] width 23 height 8
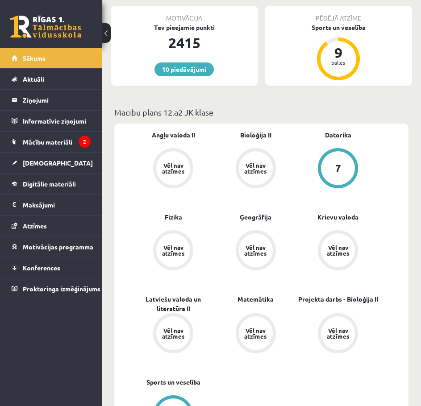
scroll to position [357, 0]
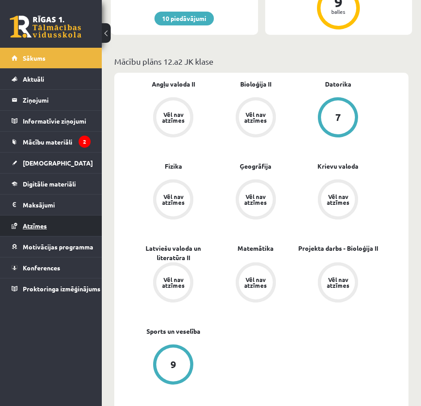
click at [60, 218] on link "Atzīmes" at bounding box center [51, 226] width 79 height 21
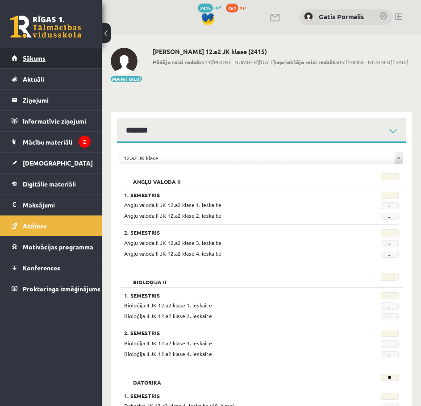
click at [40, 62] on link "Sākums" at bounding box center [51, 58] width 79 height 21
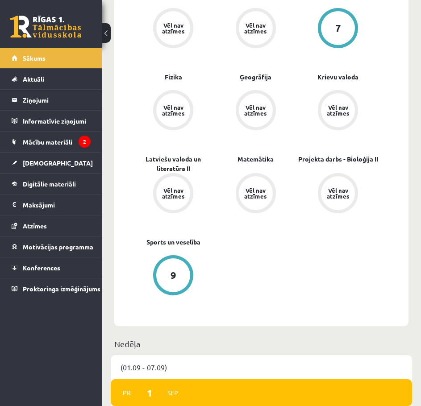
scroll to position [357, 0]
